Goal: Transaction & Acquisition: Obtain resource

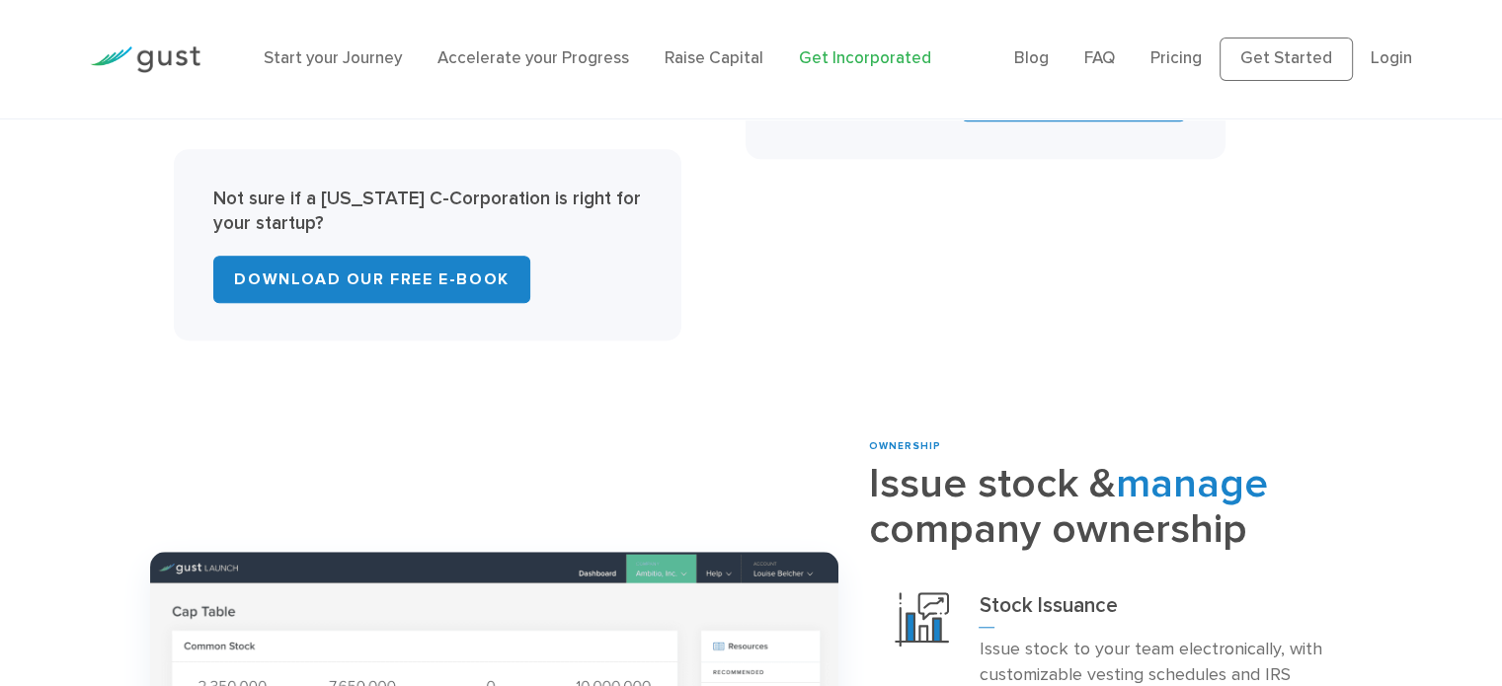
scroll to position [1499, 0]
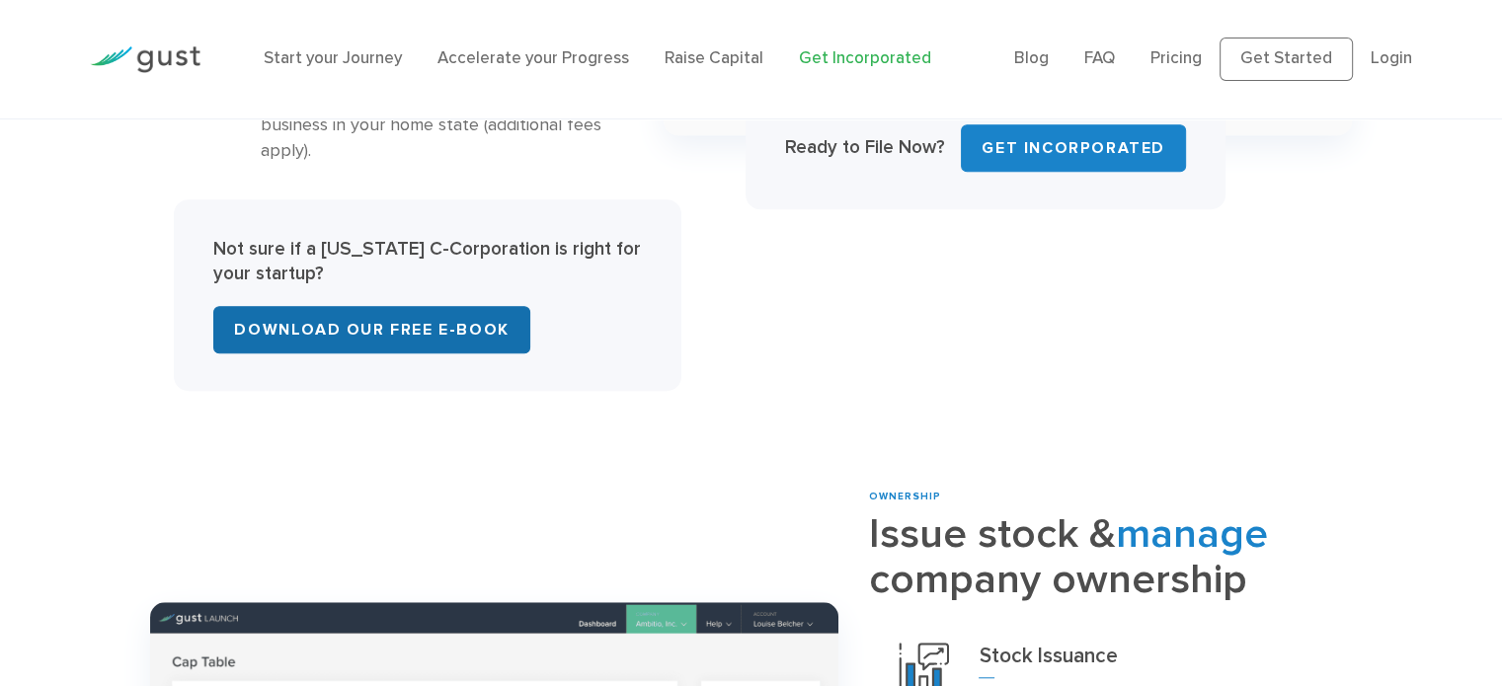
click at [363, 306] on link "Download Our Free E-Book" at bounding box center [371, 329] width 316 height 47
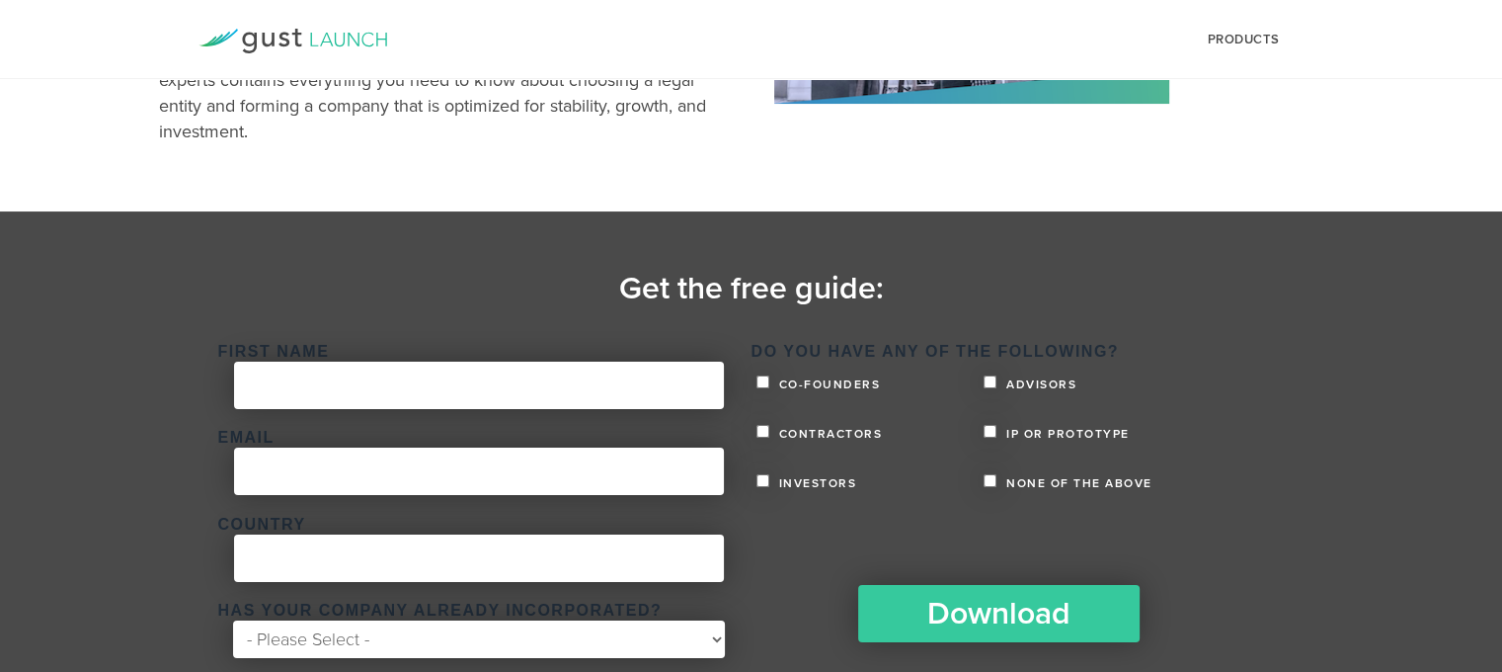
scroll to position [338, 0]
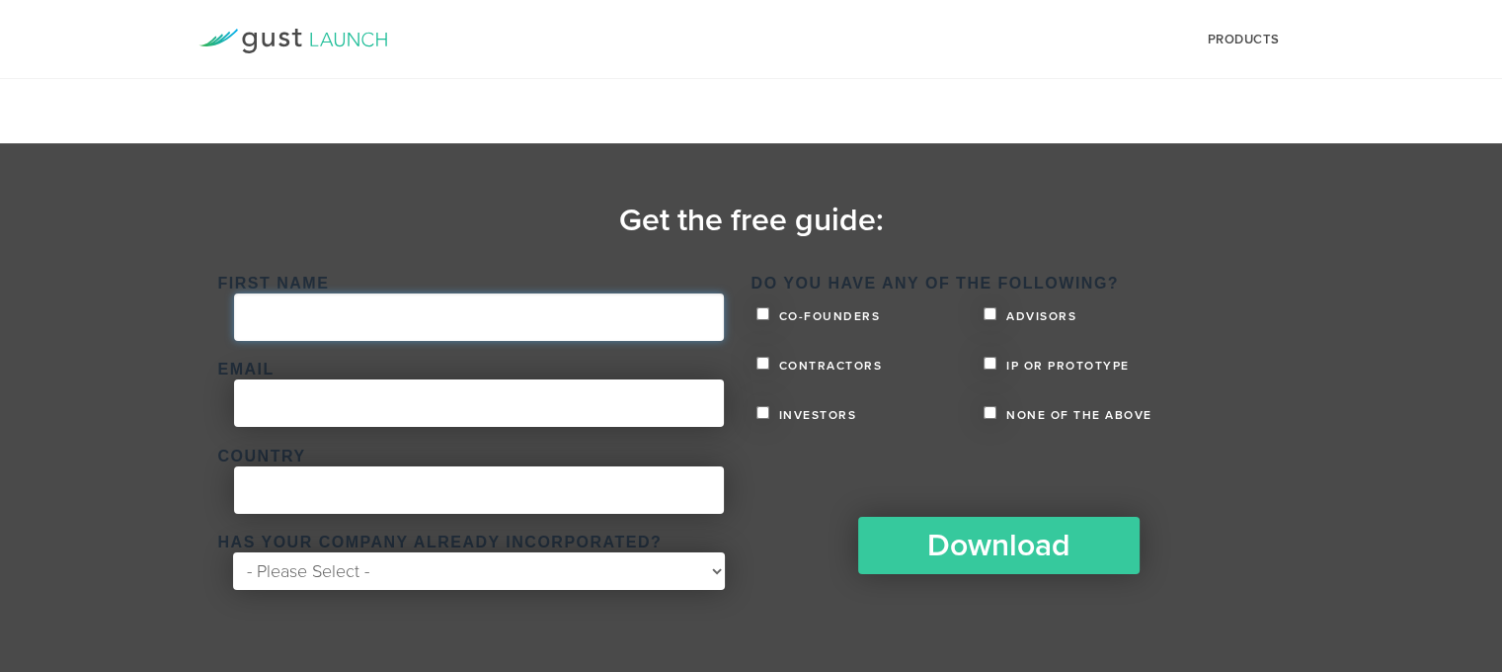
click at [554, 311] on input "First Name *" at bounding box center [479, 316] width 490 height 47
type input "Alberto"
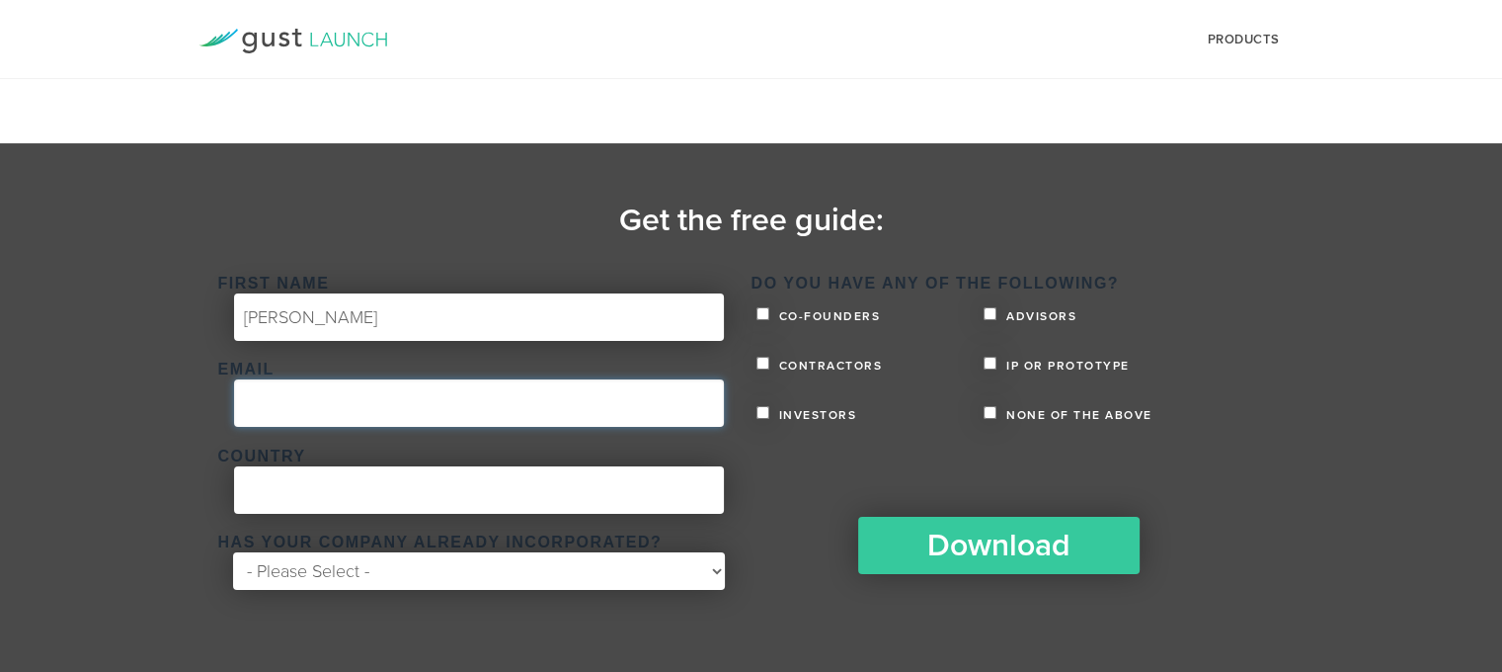
click at [309, 404] on input "Email *" at bounding box center [479, 402] width 490 height 47
type input "albertojb961@gmail.com"
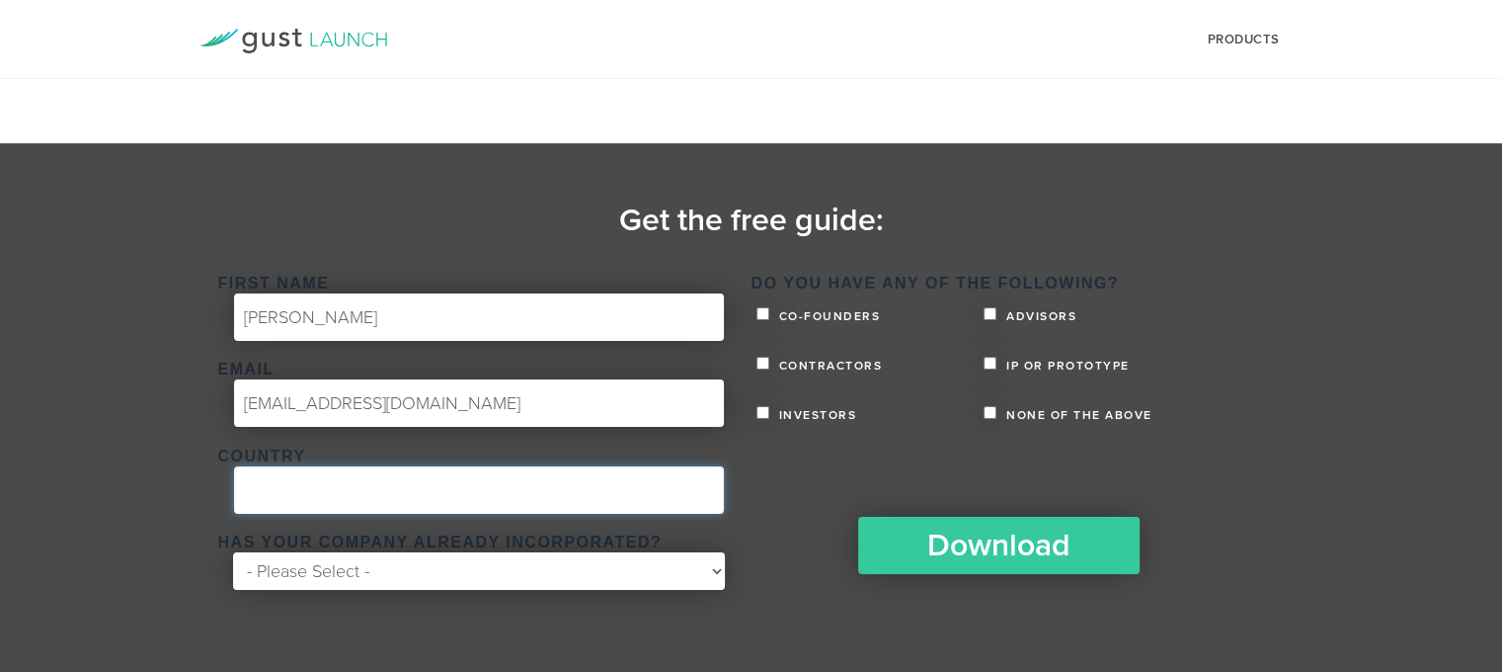
click at [289, 502] on input "Country *" at bounding box center [479, 489] width 490 height 47
type input "Angola"
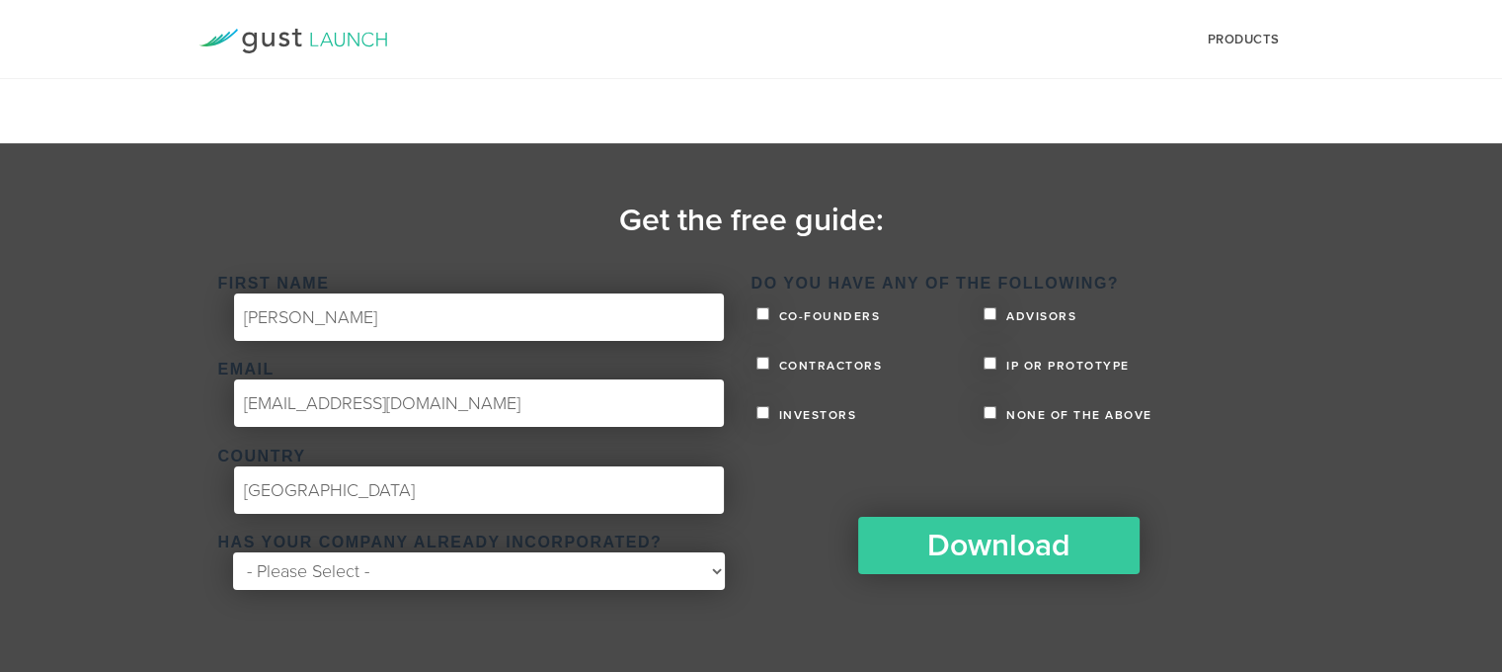
click at [675, 633] on section "Get the free guide: First Name * Alberto Email * albertojb961@gmail.com Country…" at bounding box center [751, 407] width 1502 height 529
click at [640, 587] on select "- Please Select - Yes No" at bounding box center [478, 571] width 491 height 38
select select "No"
click at [233, 552] on select "- Please Select - Yes No" at bounding box center [478, 571] width 491 height 38
click at [760, 304] on label "Co-founders" at bounding box center [871, 313] width 228 height 18
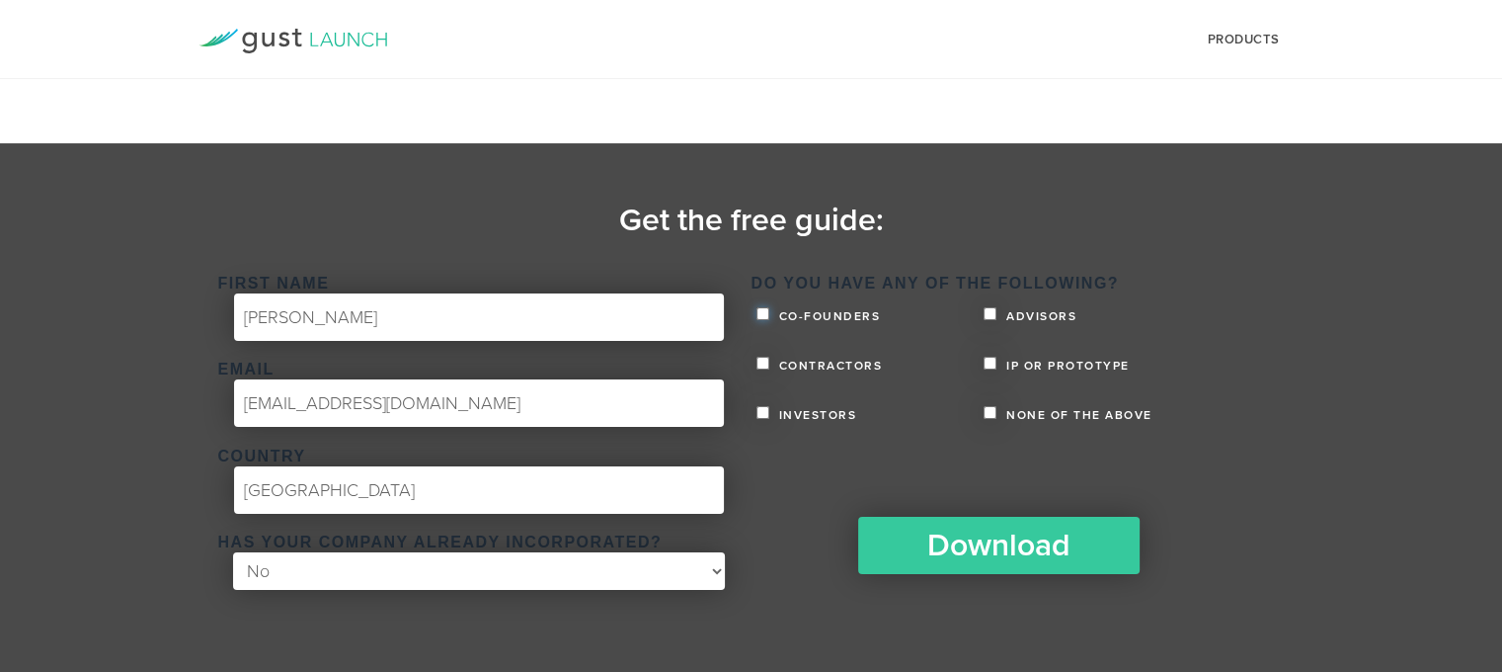
click at [760, 307] on input "Co-founders" at bounding box center [763, 313] width 13 height 13
checkbox input "true"
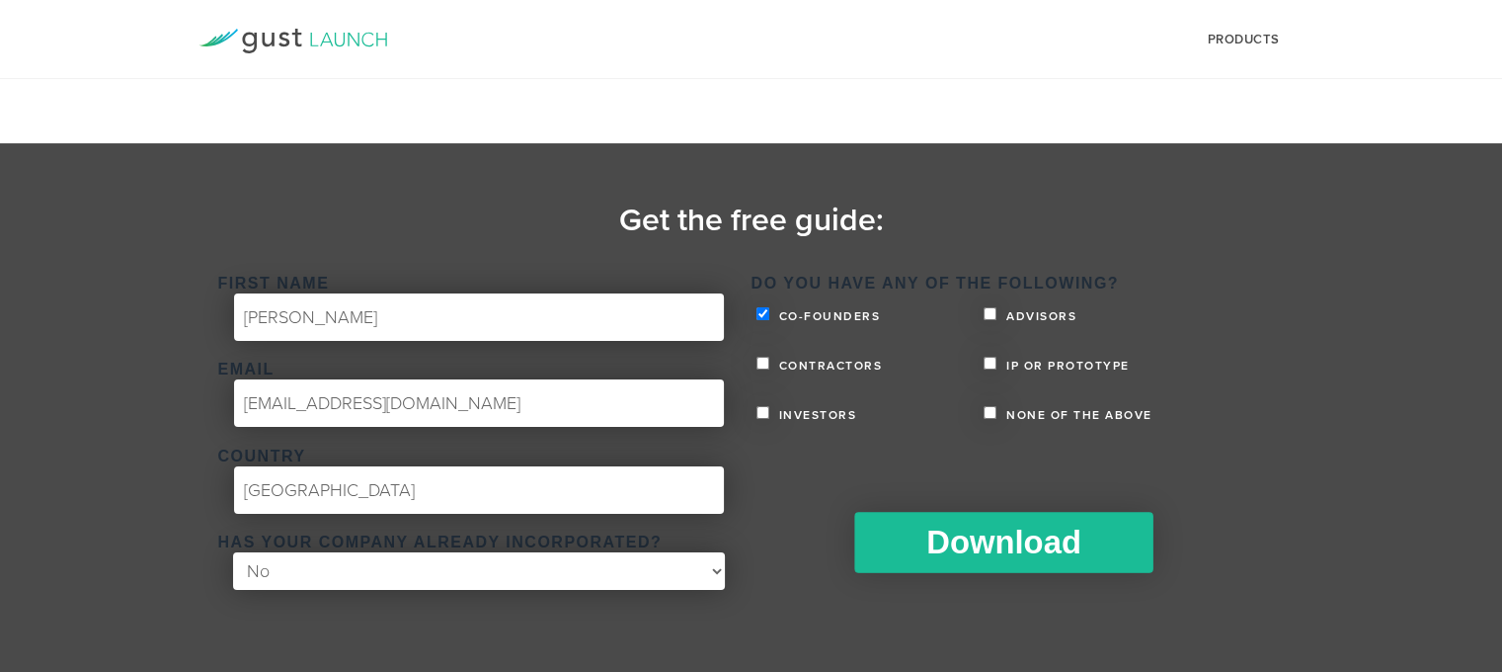
click at [983, 539] on input "Download" at bounding box center [1003, 542] width 298 height 61
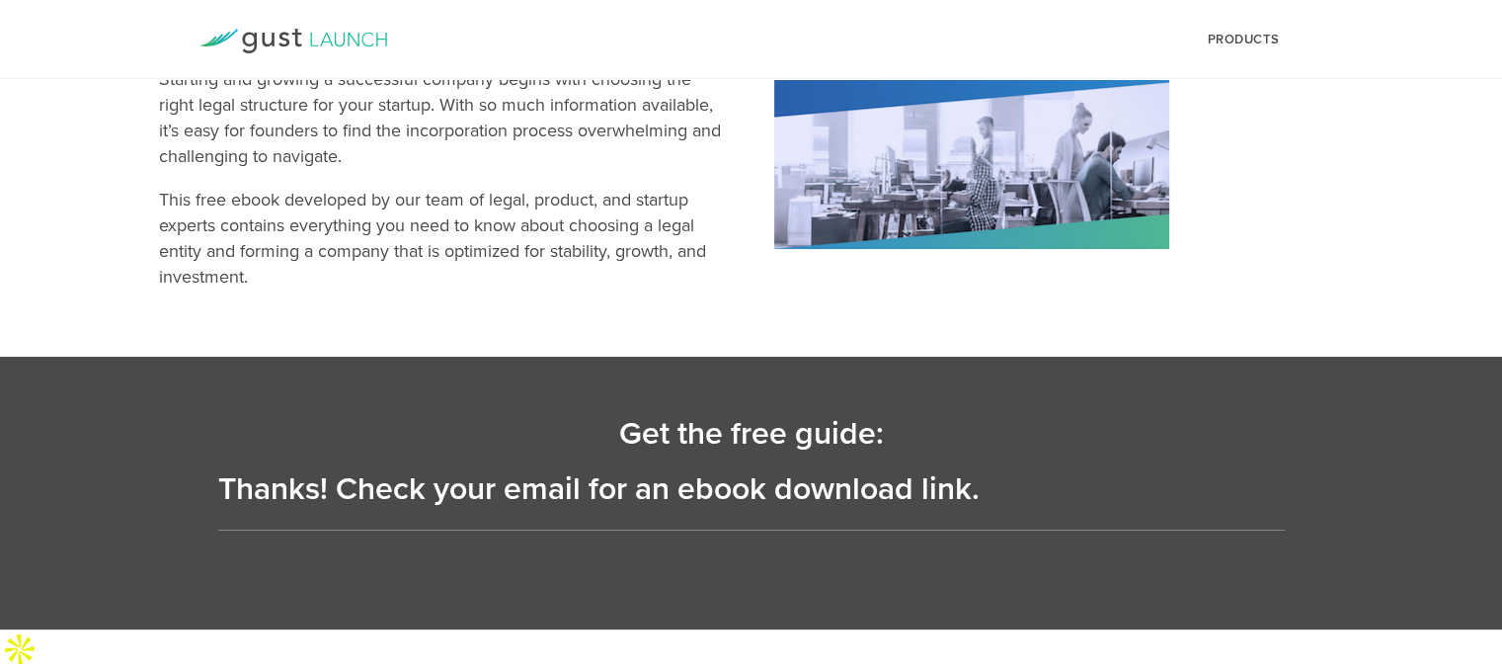
scroll to position [81, 0]
